Goal: Task Accomplishment & Management: Manage account settings

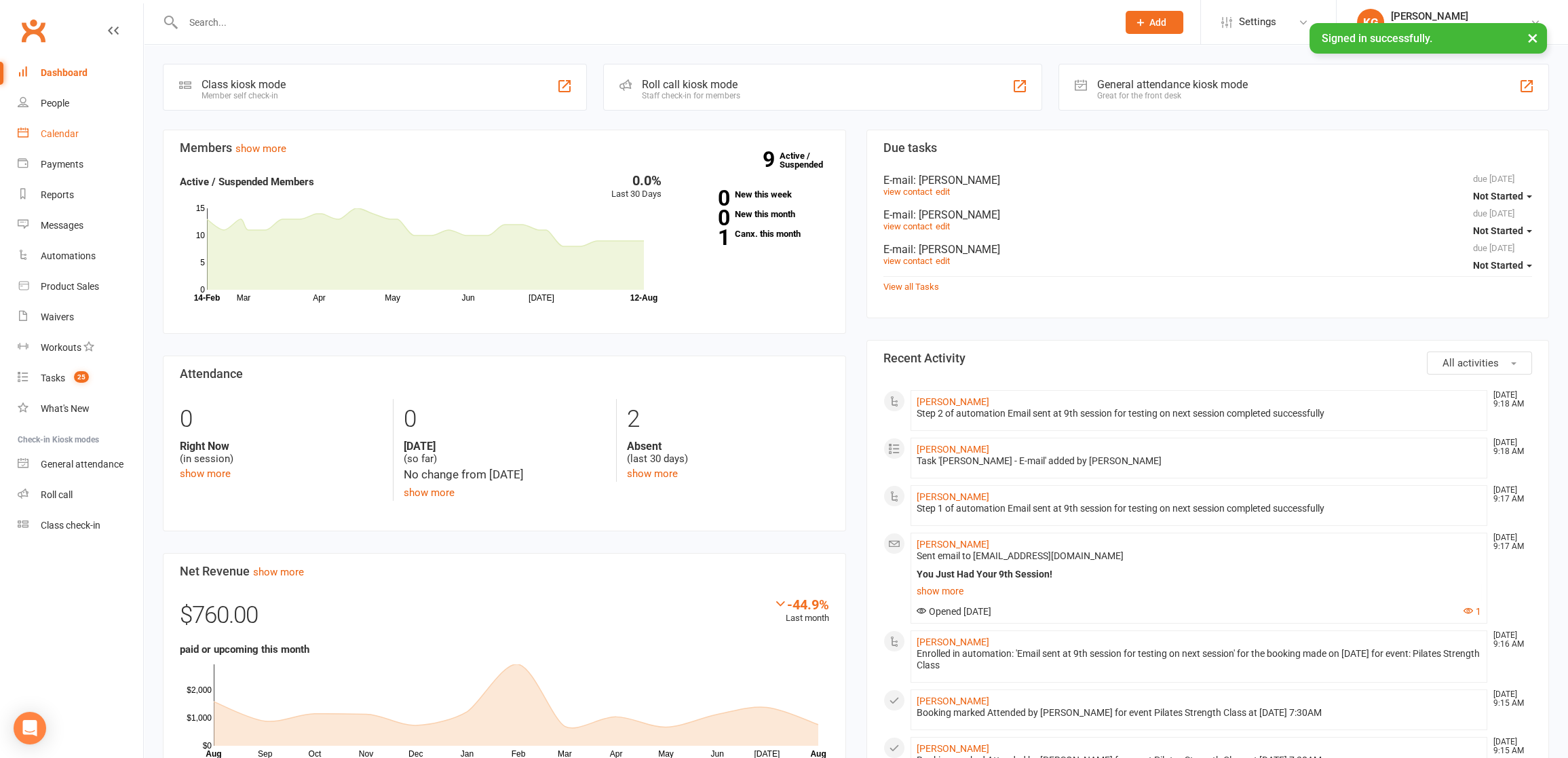
click at [84, 139] on link "Calendar" at bounding box center [80, 134] width 126 height 31
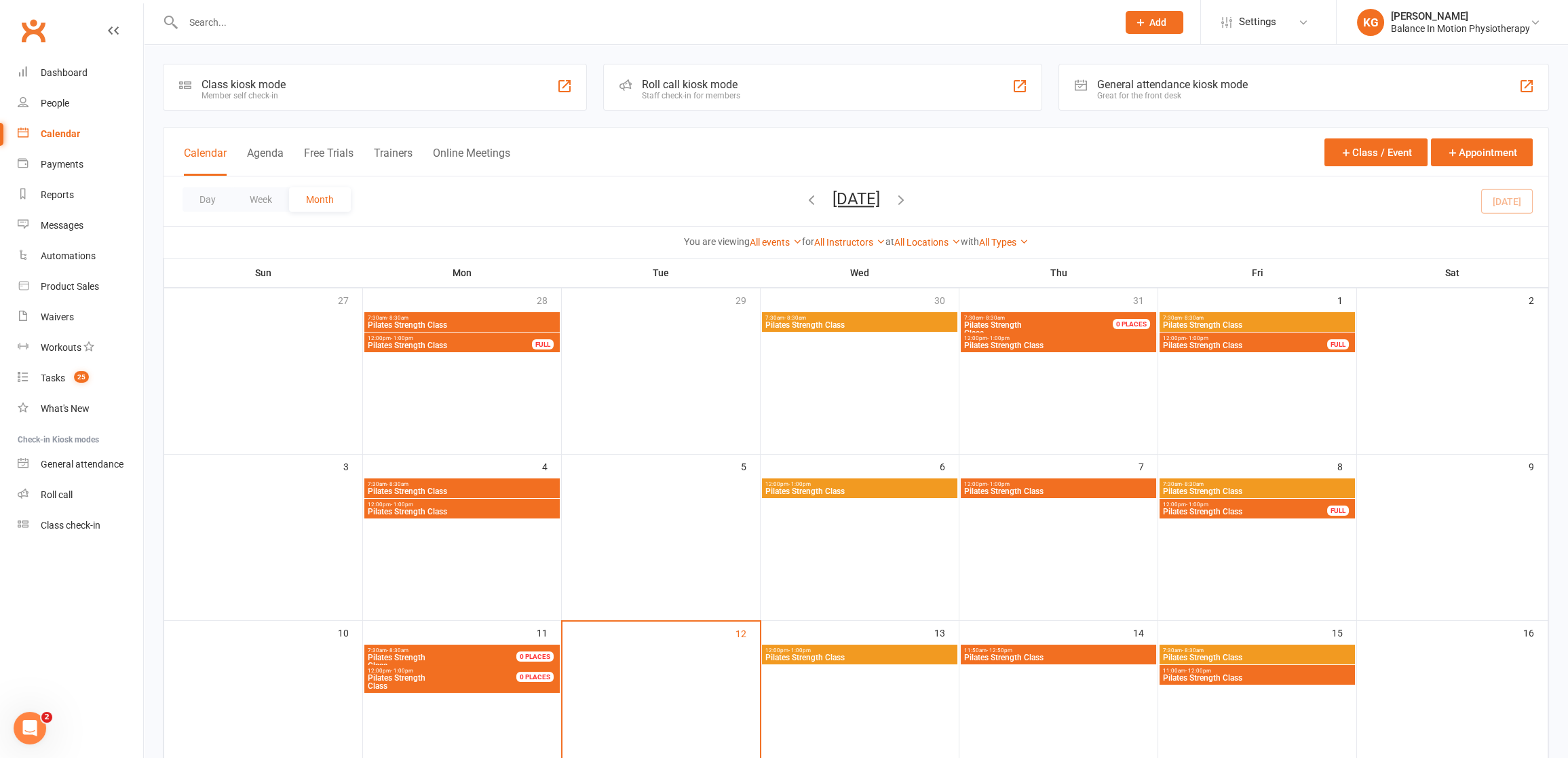
click at [848, 652] on span "12:00pm - 1:00pm" at bounding box center [860, 650] width 190 height 6
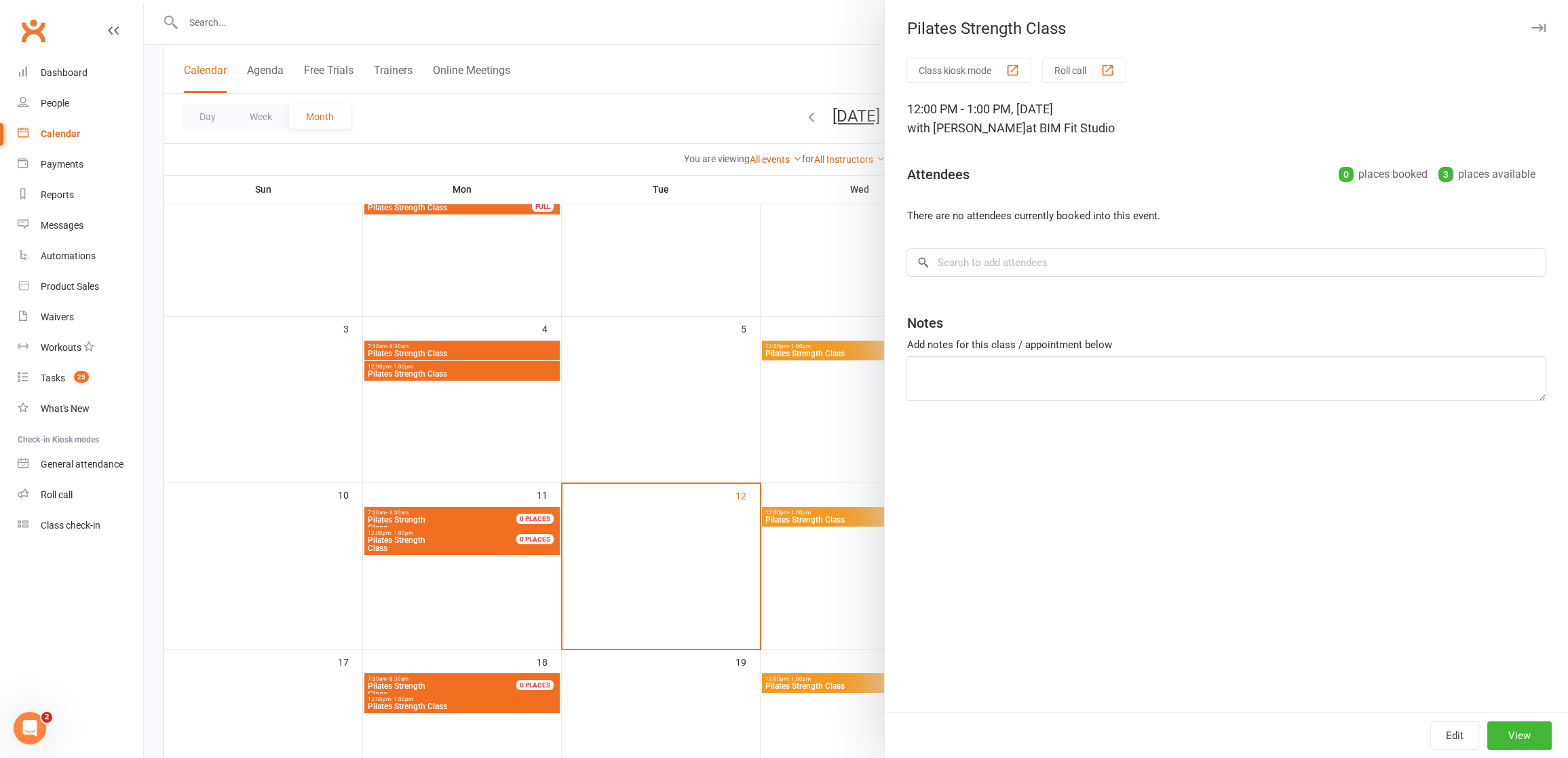
scroll to position [200, 0]
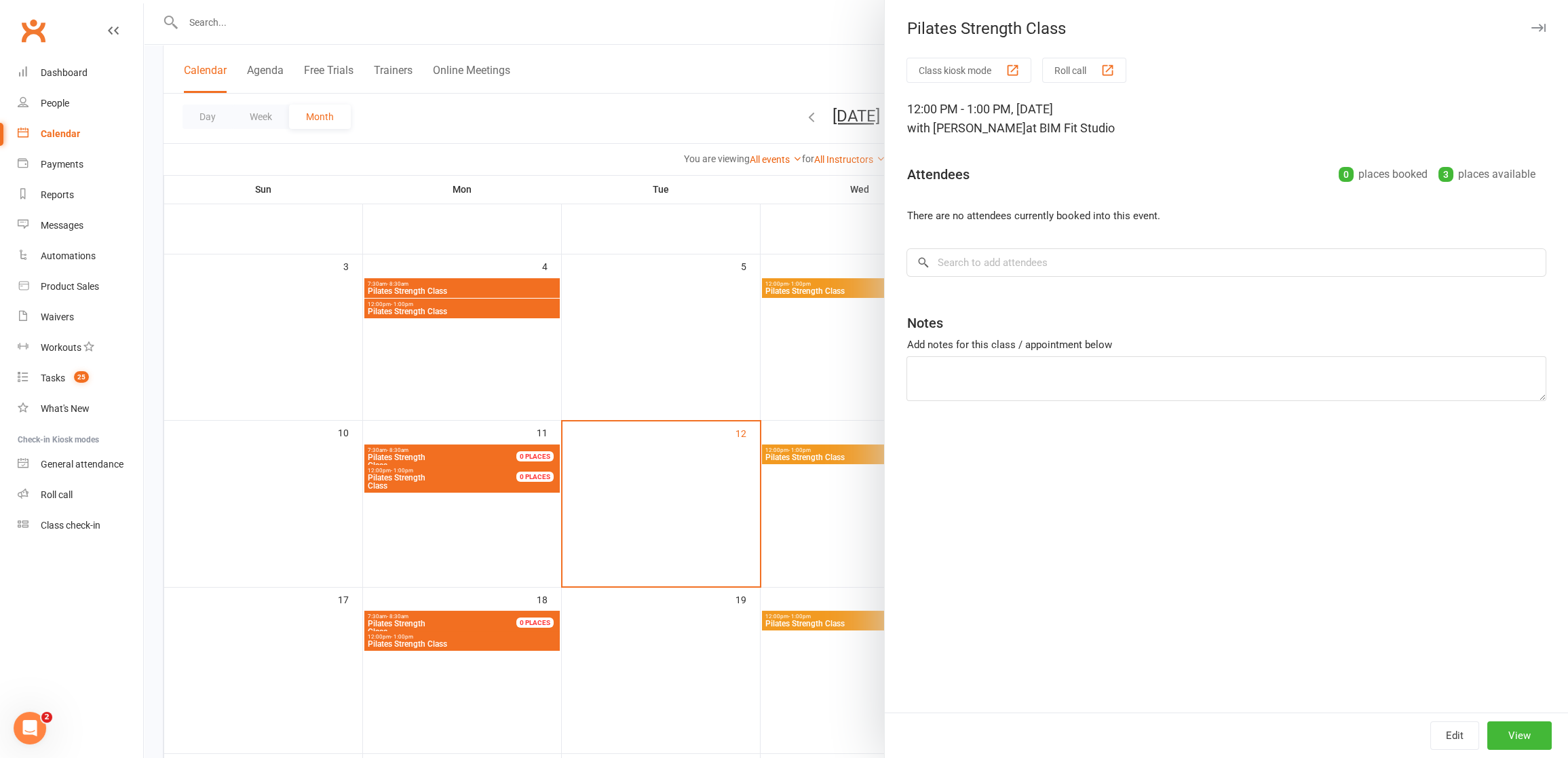
click at [1462, 729] on button "Edit" at bounding box center [1454, 735] width 49 height 29
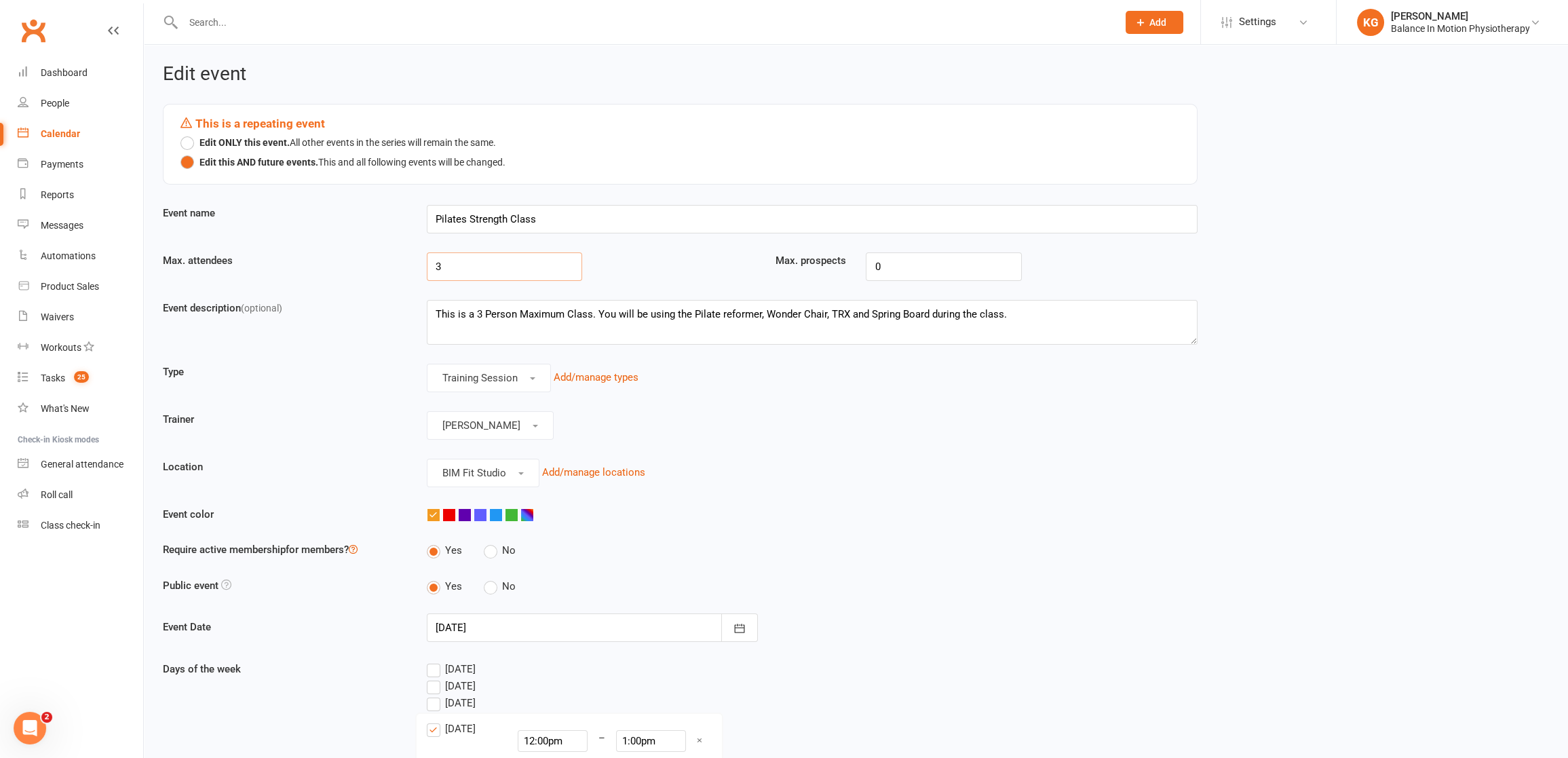
drag, startPoint x: 485, startPoint y: 266, endPoint x: 351, endPoint y: 245, distance: 135.6
click at [351, 245] on div "Edit event This is a repeating event Edit ONLY this event. All other events in …" at bounding box center [680, 653] width 1055 height 1178
type input "0"
click at [245, 145] on strong "Edit ONLY this event." at bounding box center [245, 142] width 90 height 15
click at [509, 266] on input "0" at bounding box center [504, 266] width 155 height 29
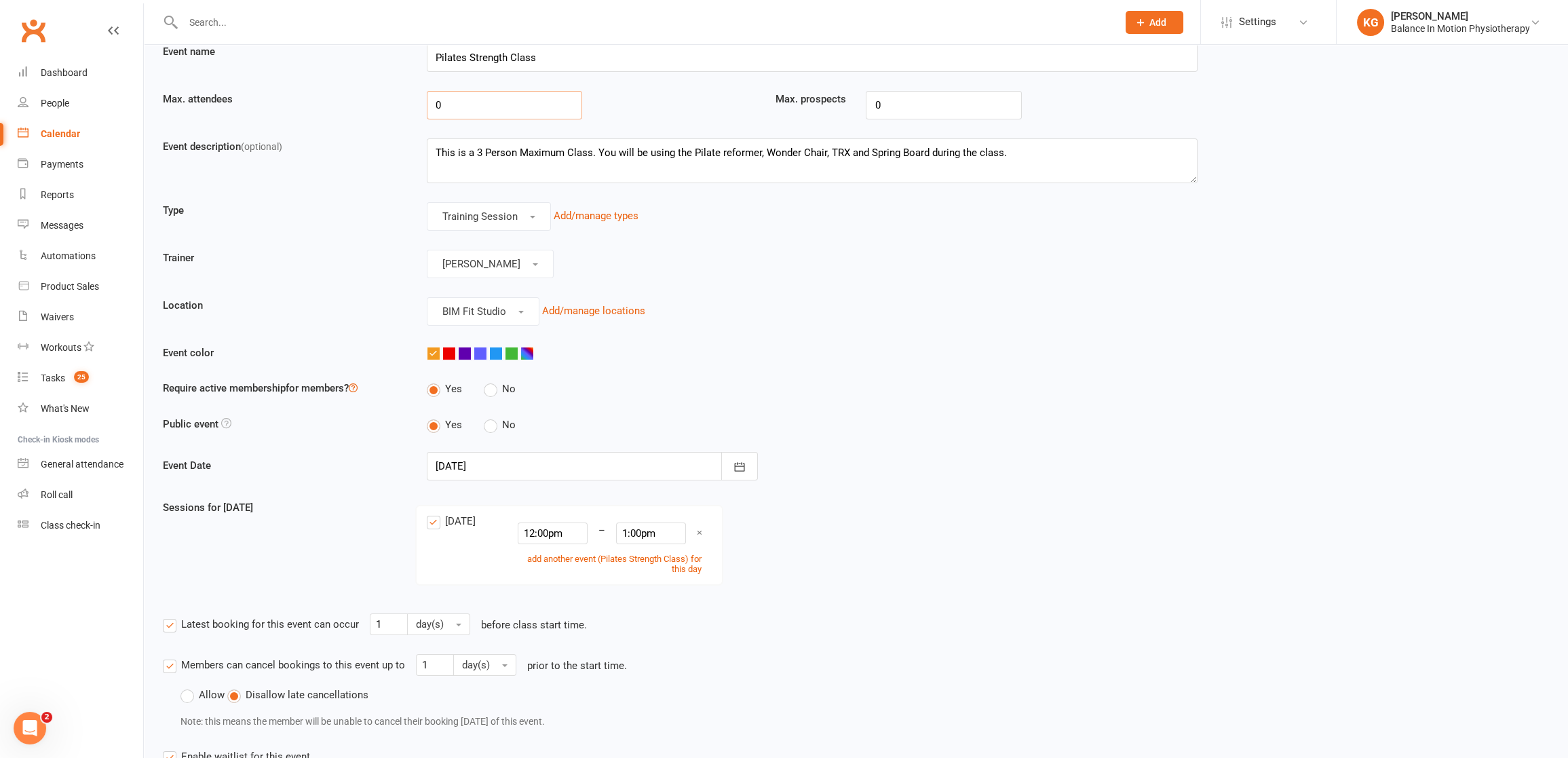
scroll to position [316, 0]
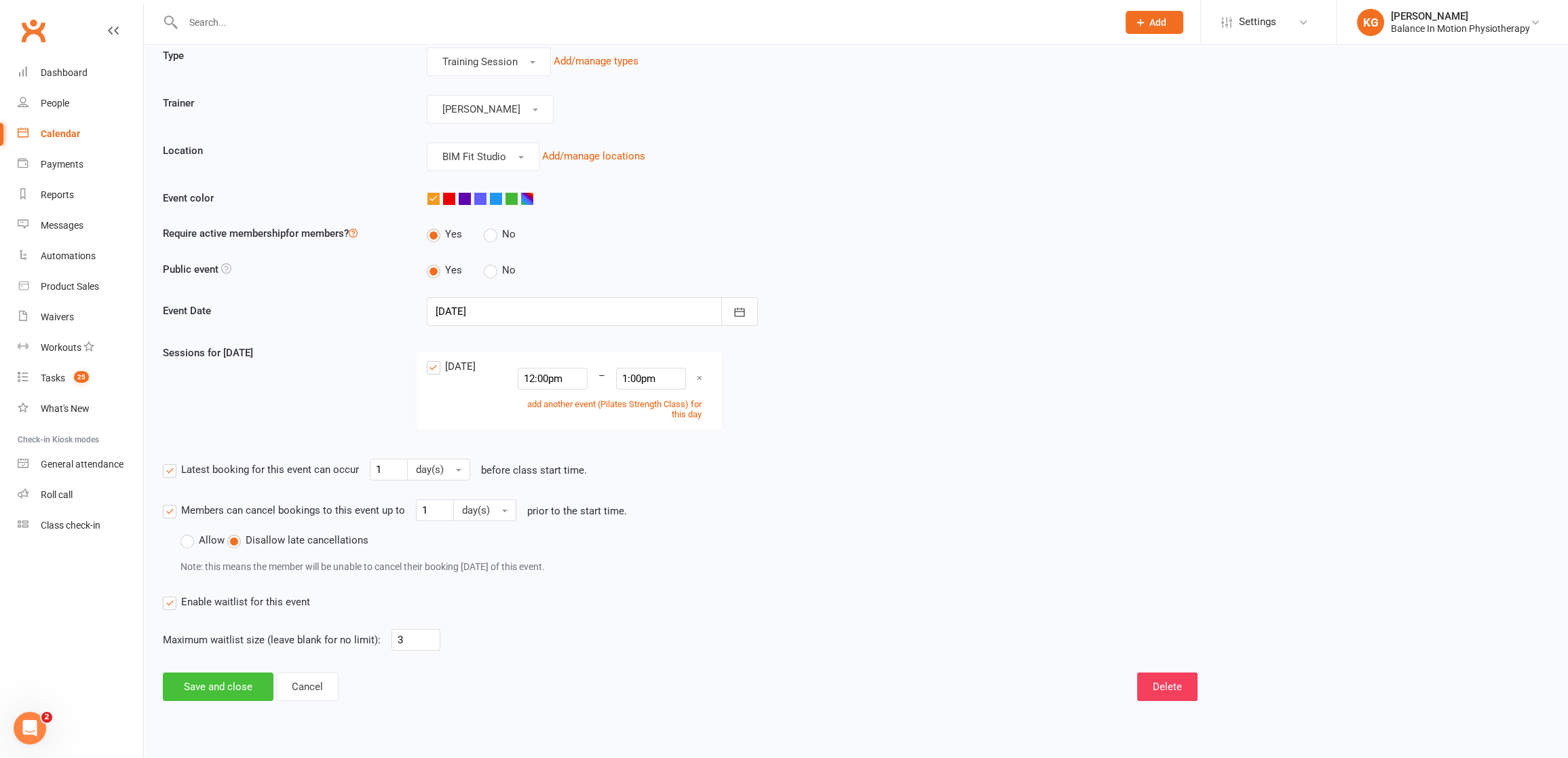
click at [223, 679] on button "Save and close" at bounding box center [218, 686] width 111 height 29
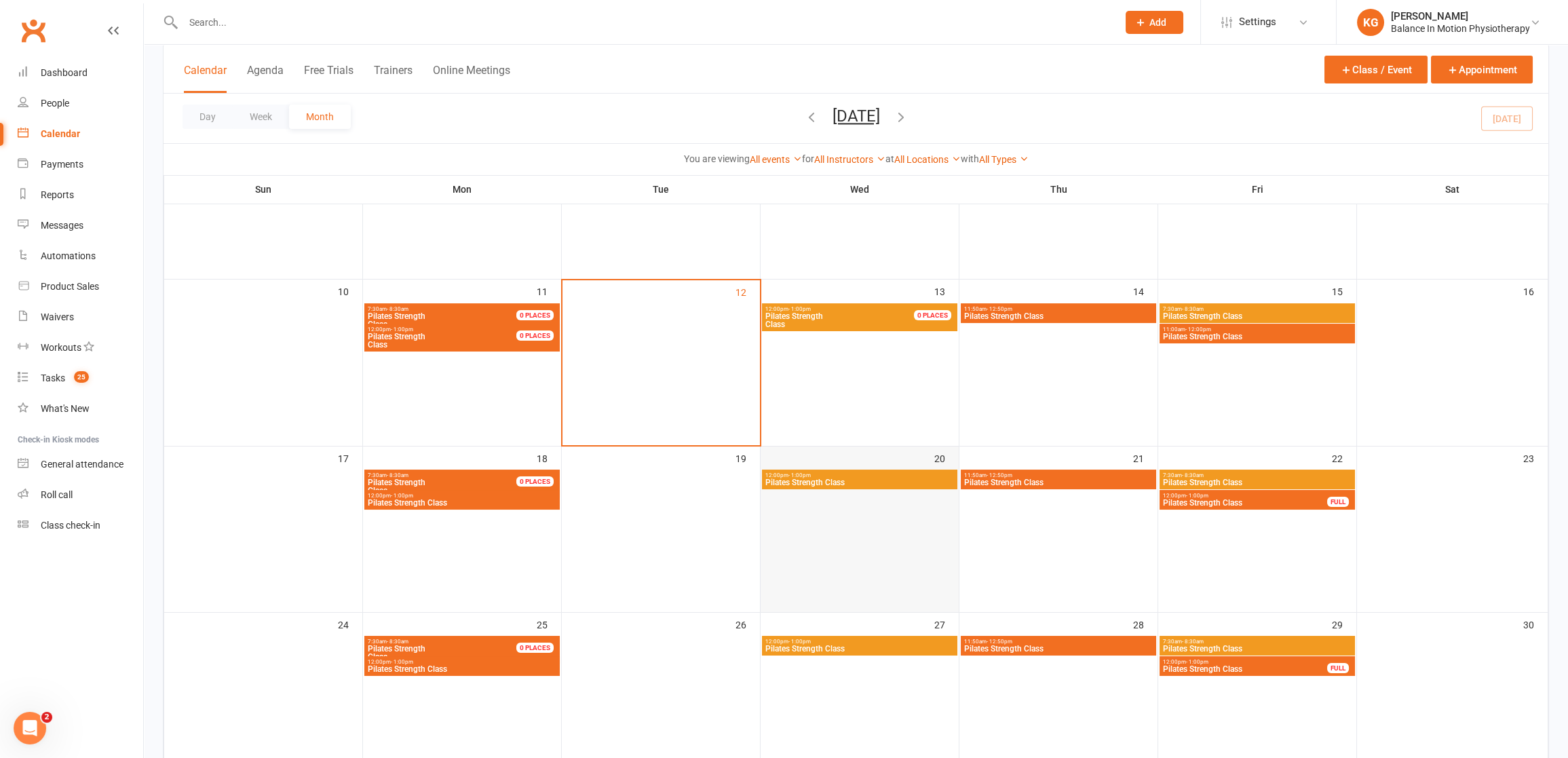
scroll to position [353, 0]
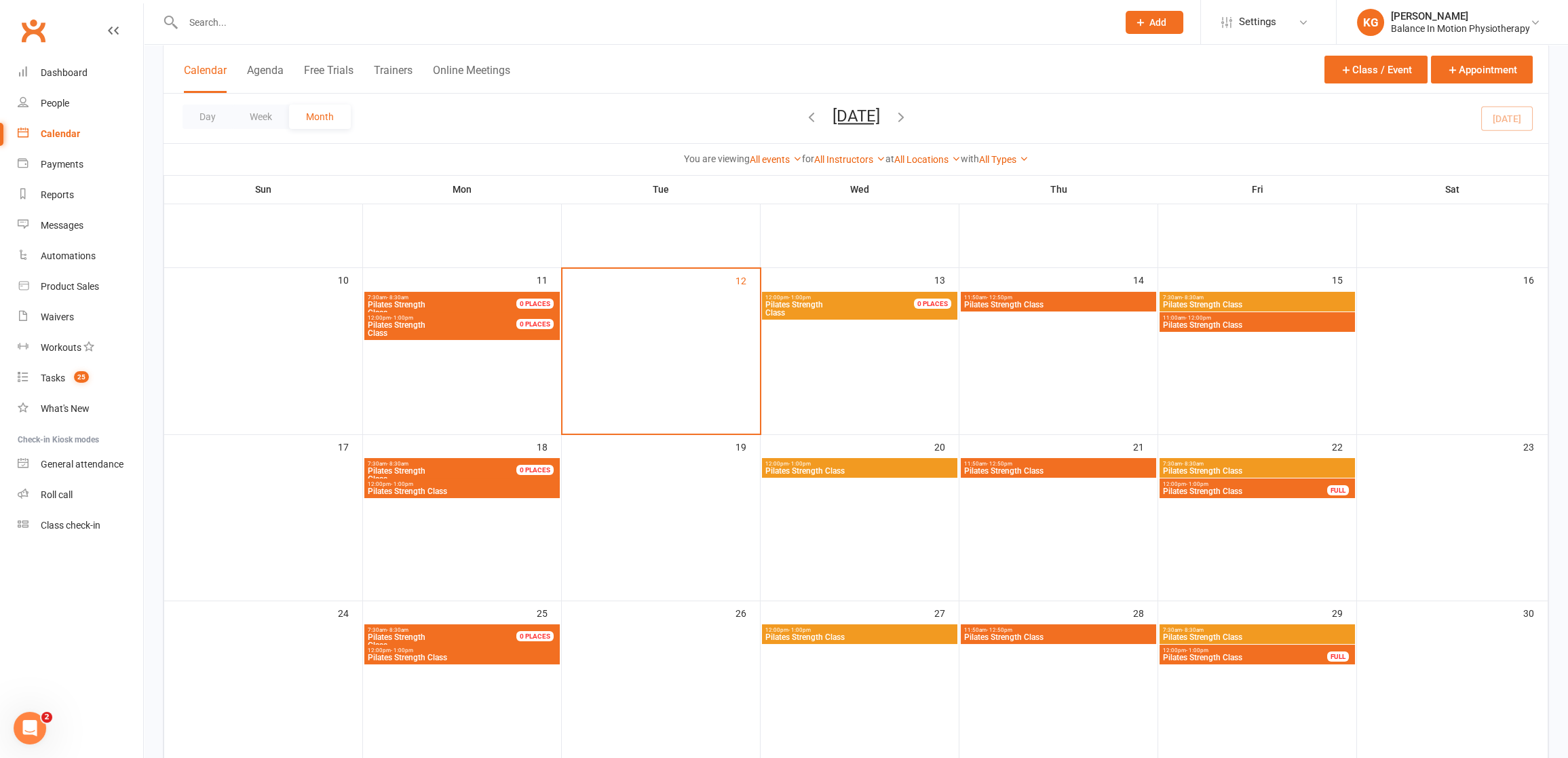
click at [927, 461] on span "12:00pm - 1:00pm" at bounding box center [860, 464] width 190 height 6
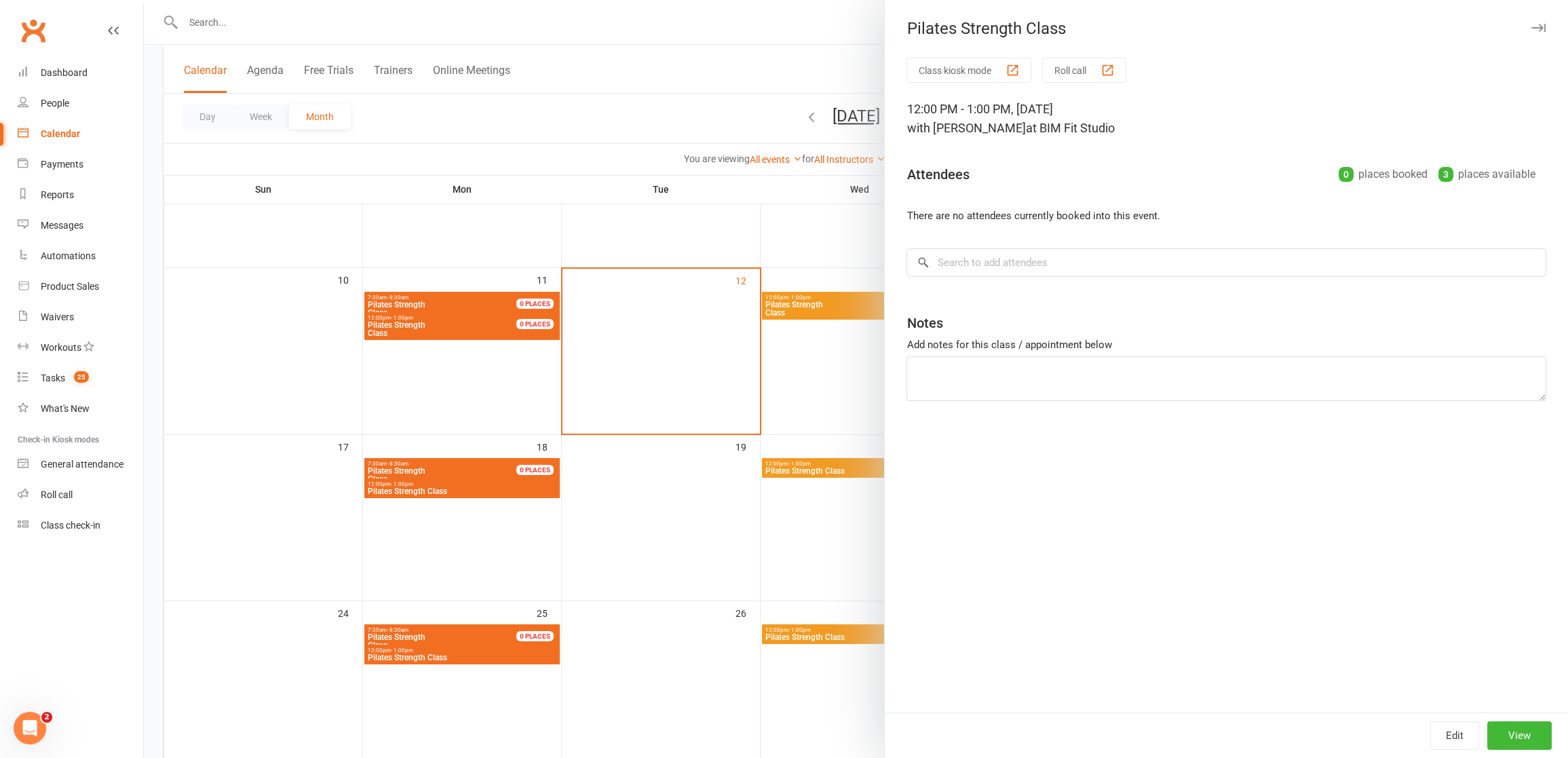
click at [679, 315] on div at bounding box center [856, 379] width 1424 height 758
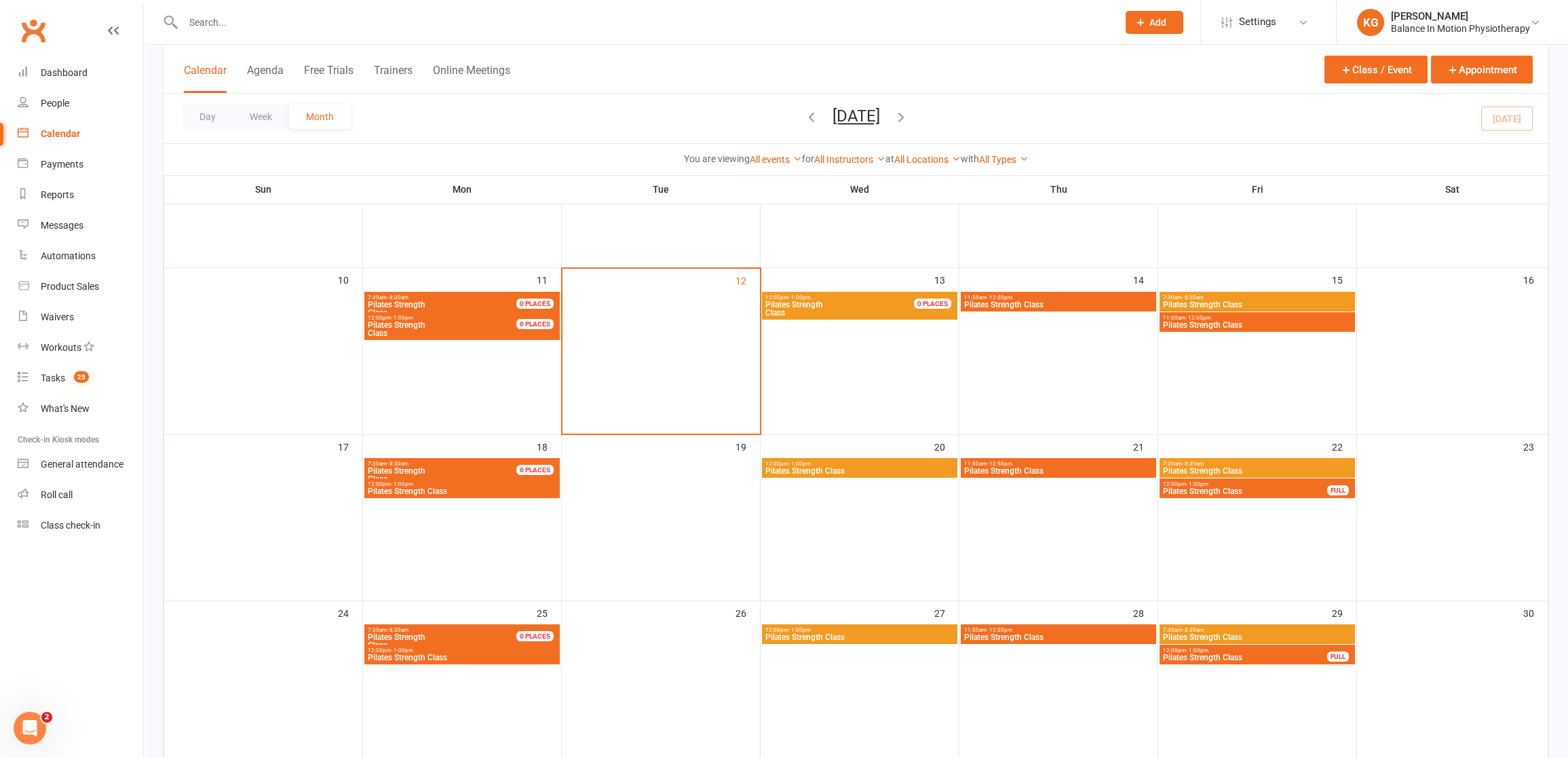
click at [828, 299] on span "12:00pm - 1:00pm" at bounding box center [848, 297] width 166 height 6
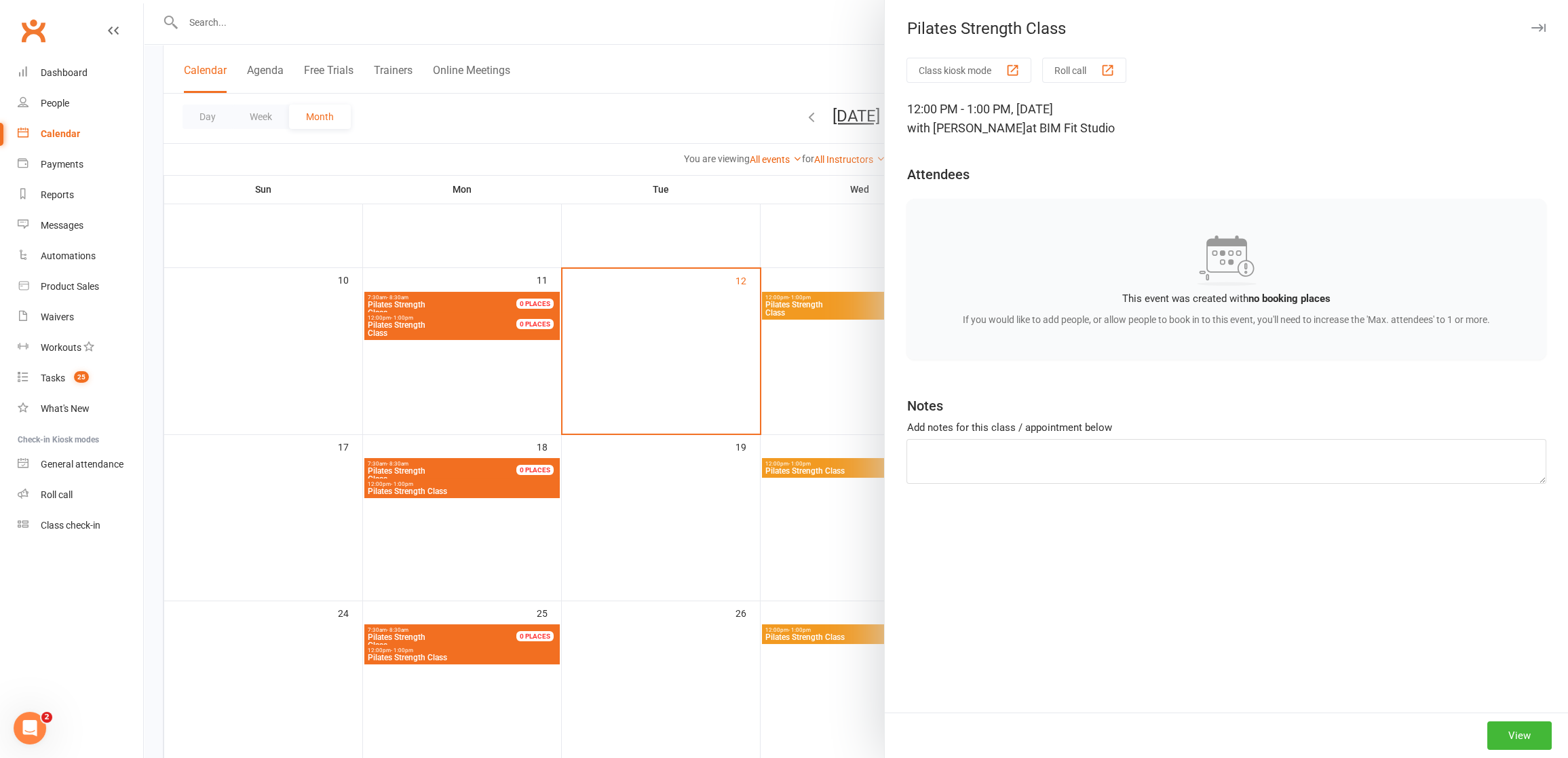
click at [685, 310] on div at bounding box center [856, 379] width 1424 height 758
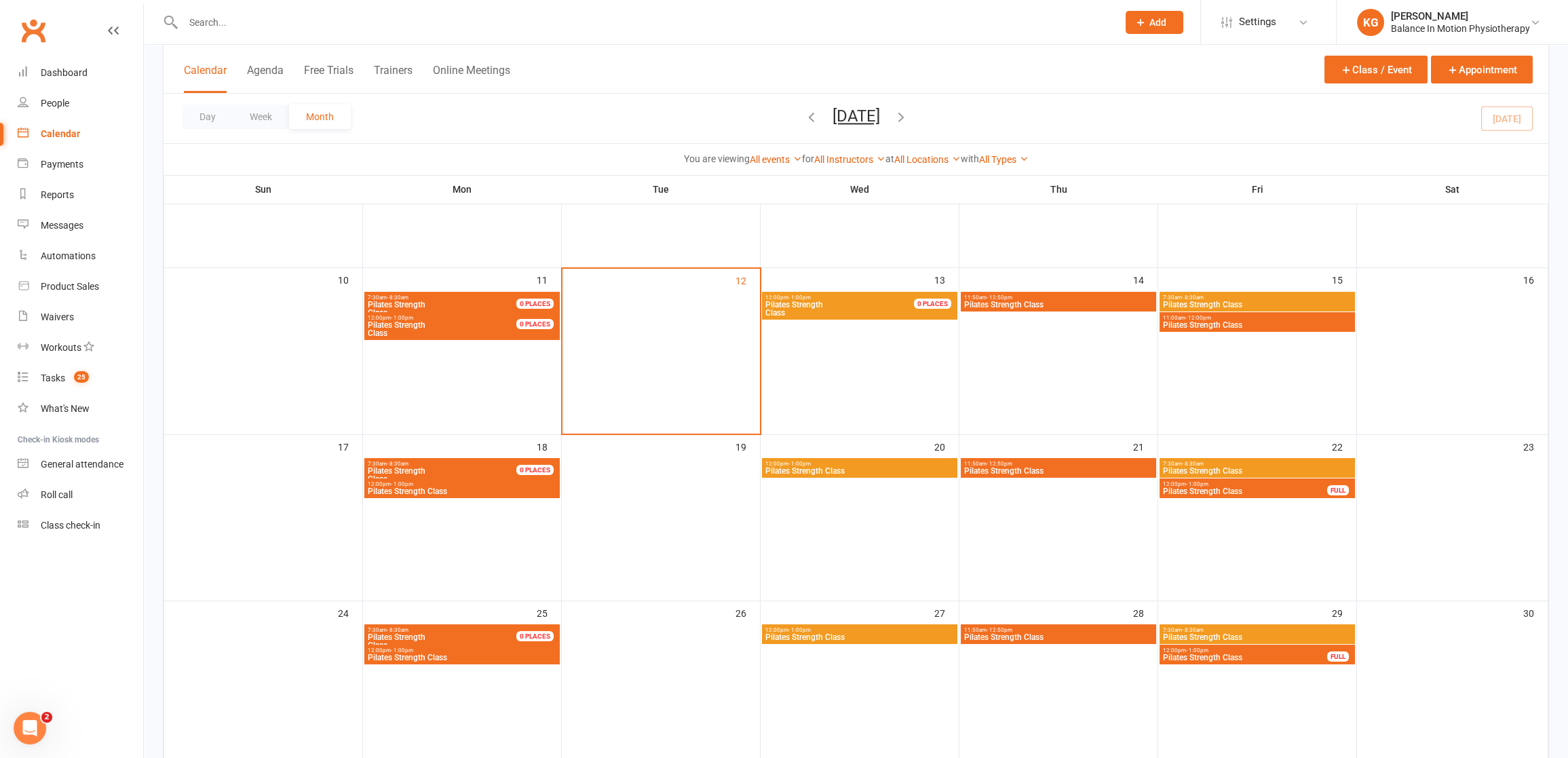
click at [919, 309] on span "Pilates Strength Class" at bounding box center [848, 309] width 166 height 17
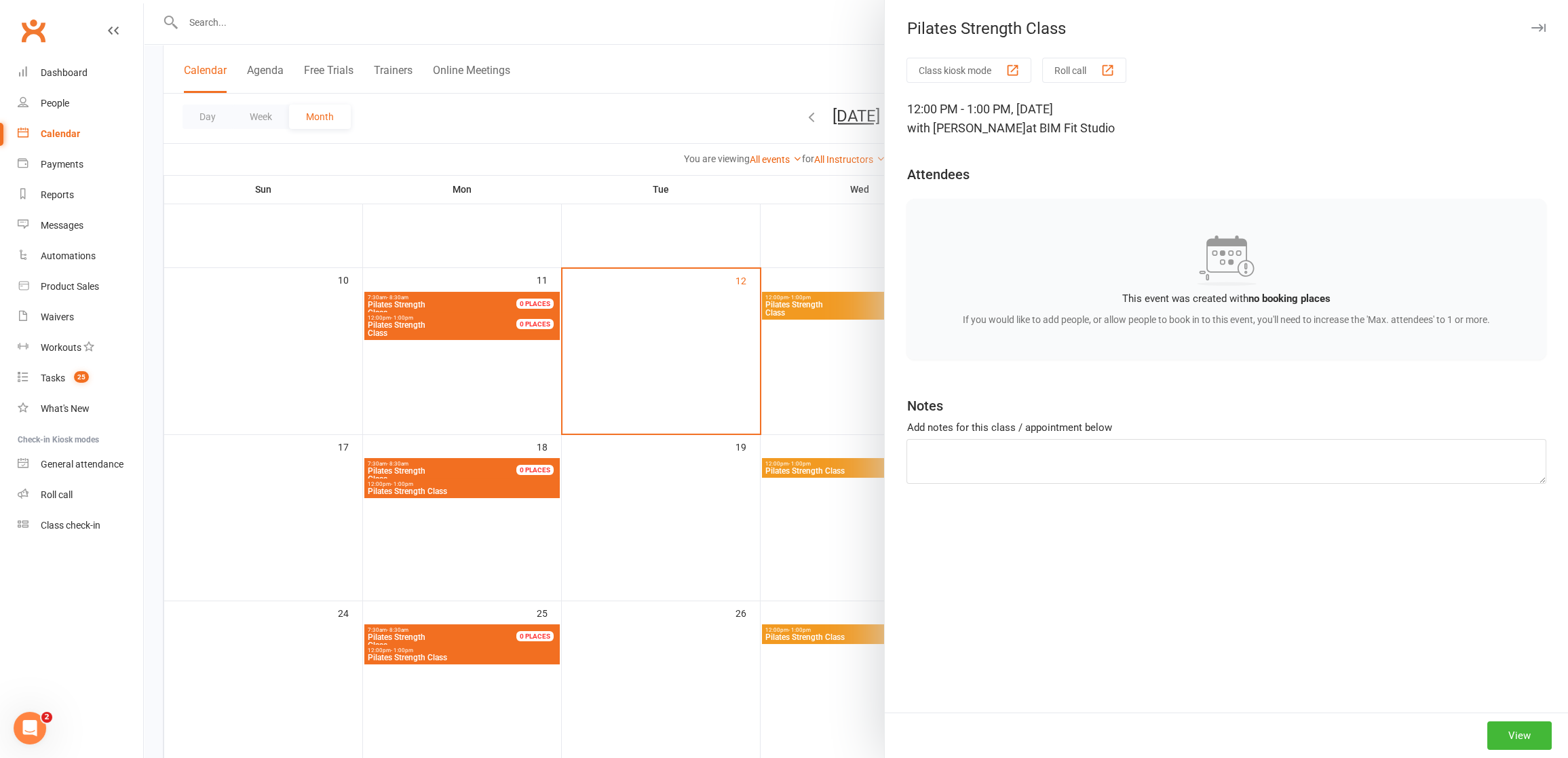
click at [780, 330] on div at bounding box center [856, 379] width 1424 height 758
